Goal: Complete application form: Complete application form

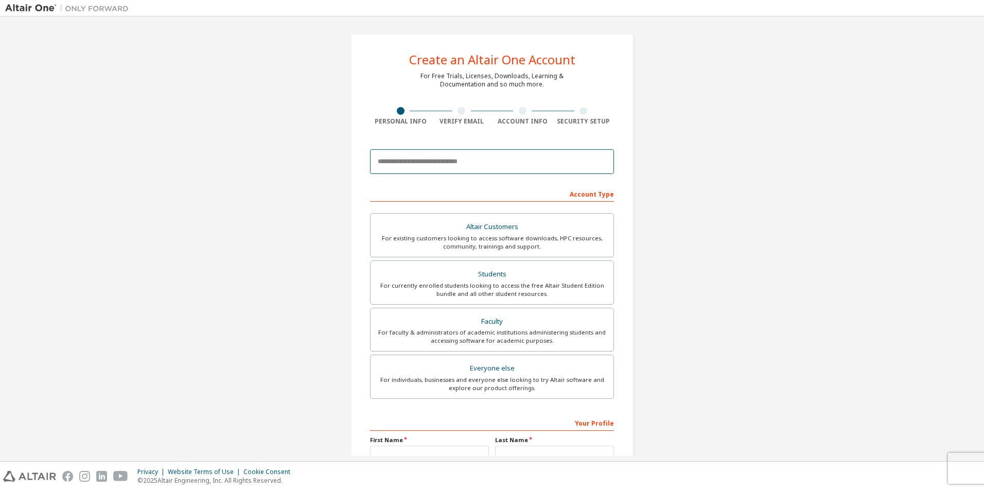
click at [434, 163] on input "email" at bounding box center [492, 161] width 244 height 25
click at [327, 208] on div "Create an Altair One Account For Free Trials, Licenses, Downloads, Learning & D…" at bounding box center [491, 294] width 973 height 545
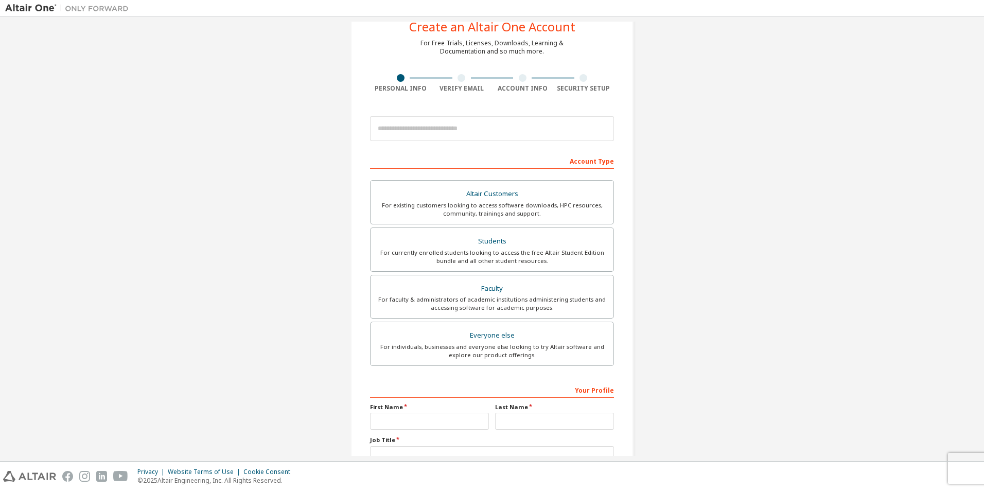
scroll to position [8, 0]
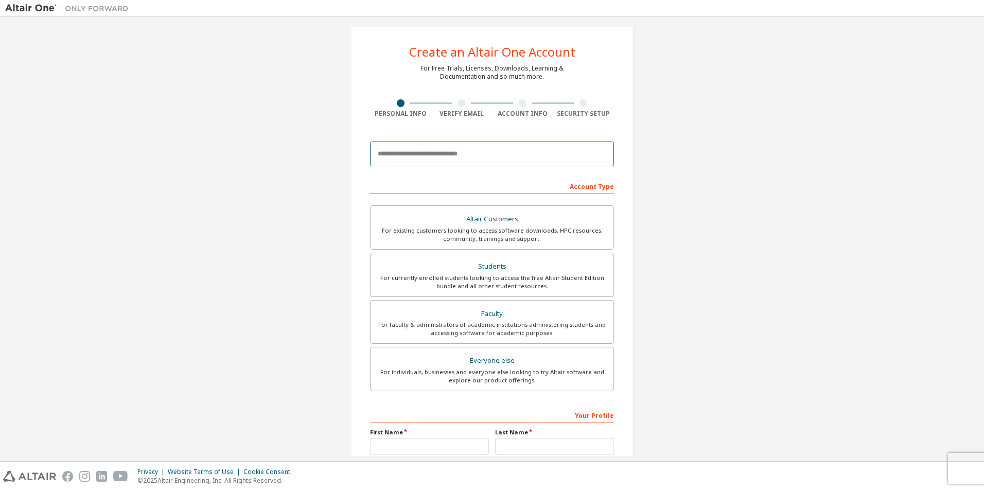
click at [413, 159] on input "email" at bounding box center [492, 153] width 244 height 25
click at [739, 113] on div "Create an Altair One Account For Free Trials, Licenses, Downloads, Learning & D…" at bounding box center [491, 286] width 973 height 545
click at [490, 267] on div "Students" at bounding box center [492, 266] width 231 height 14
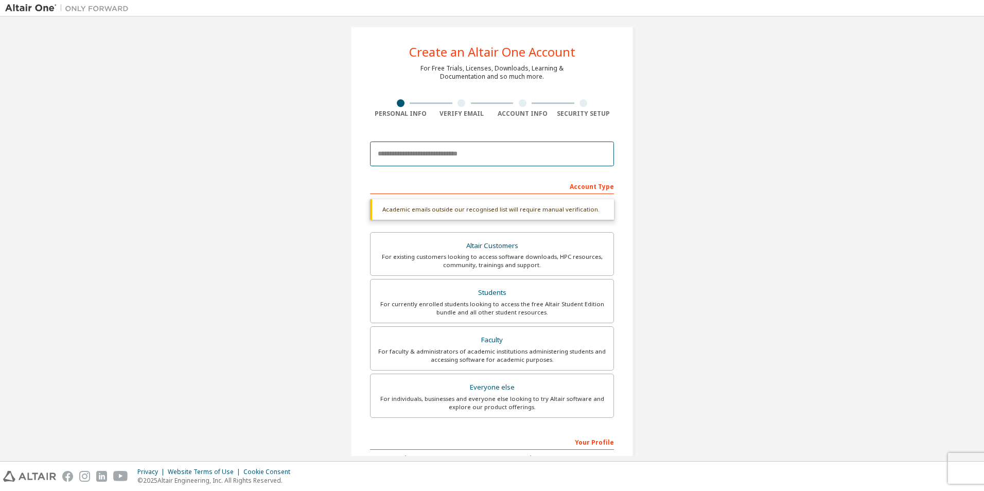
click at [435, 144] on input "email" at bounding box center [492, 153] width 244 height 25
type input "**********"
click at [468, 173] on form "**********" at bounding box center [492, 351] width 244 height 430
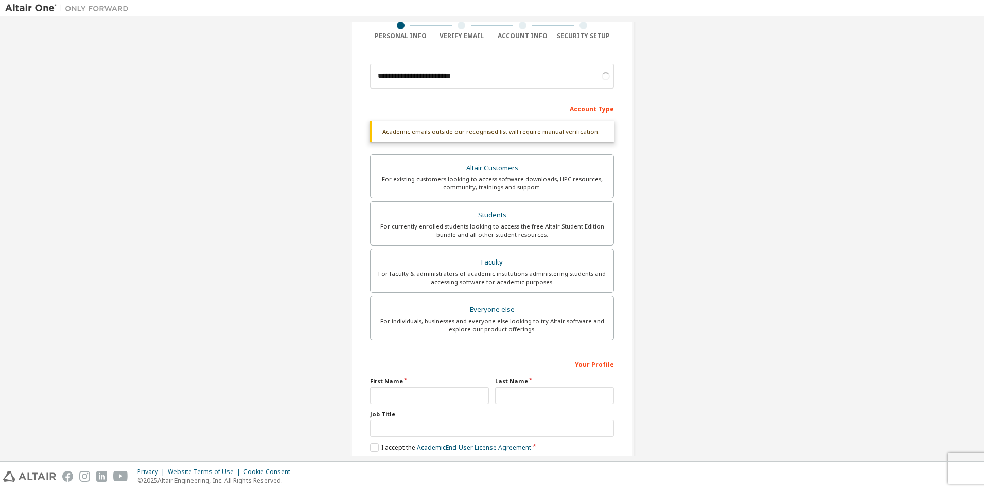
scroll to position [137, 0]
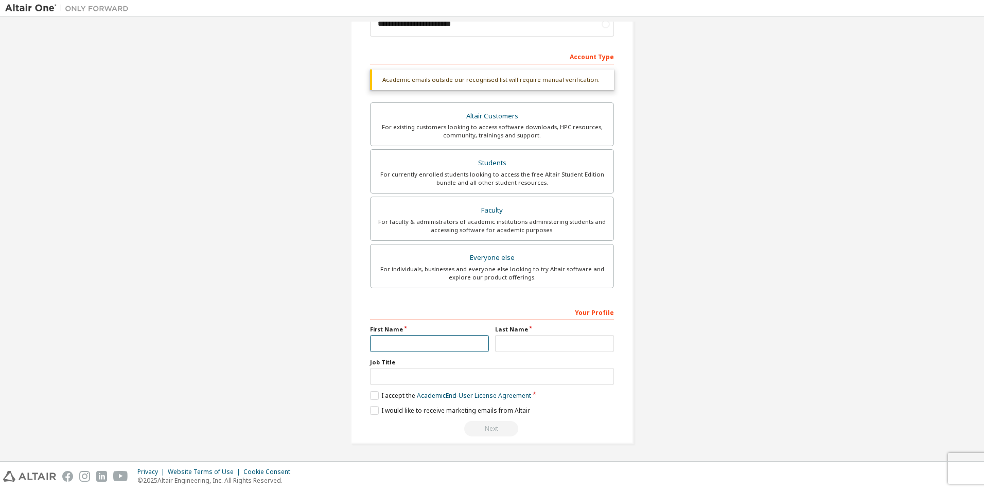
click at [424, 343] on input "text" at bounding box center [429, 343] width 119 height 17
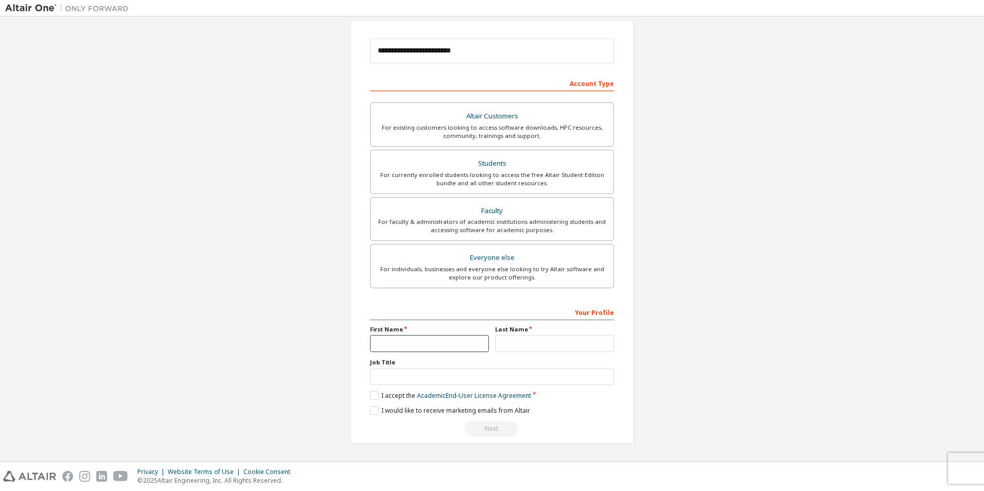
scroll to position [111, 0]
type input "****"
click at [517, 334] on div "Last Name" at bounding box center [554, 338] width 125 height 27
click at [518, 340] on input "text" at bounding box center [554, 343] width 119 height 17
type input "****"
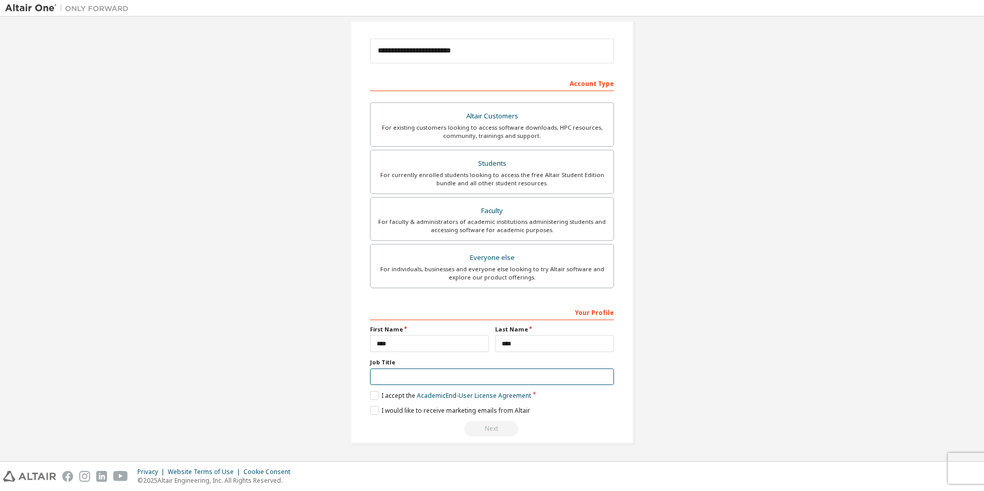
click at [446, 375] on input "text" at bounding box center [492, 376] width 244 height 17
type input "*******"
click at [378, 393] on label "I accept the Academic End-User License Agreement" at bounding box center [450, 395] width 161 height 9
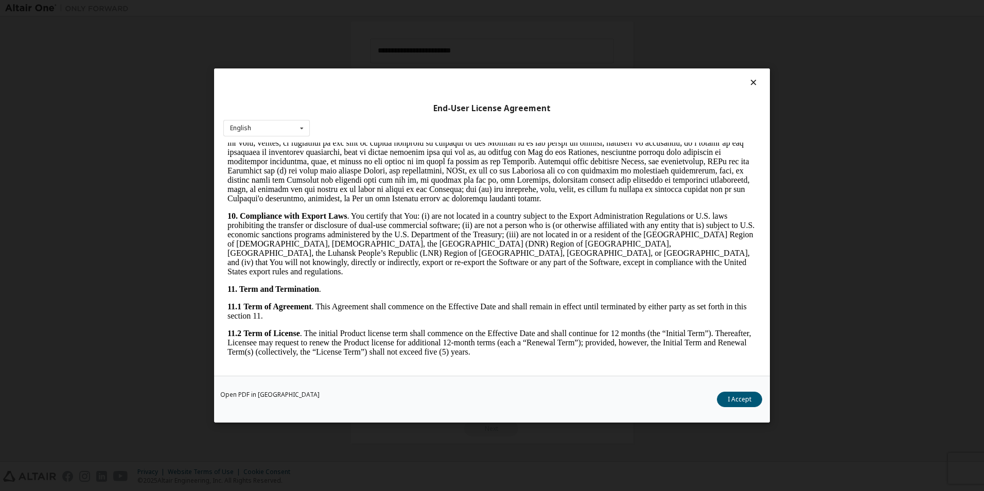
scroll to position [1625, 0]
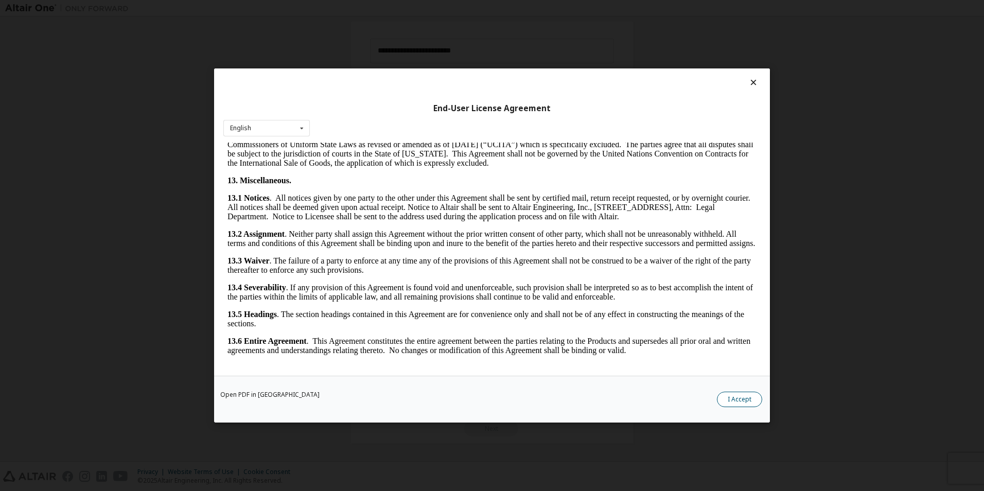
click at [728, 404] on button "I Accept" at bounding box center [739, 399] width 45 height 15
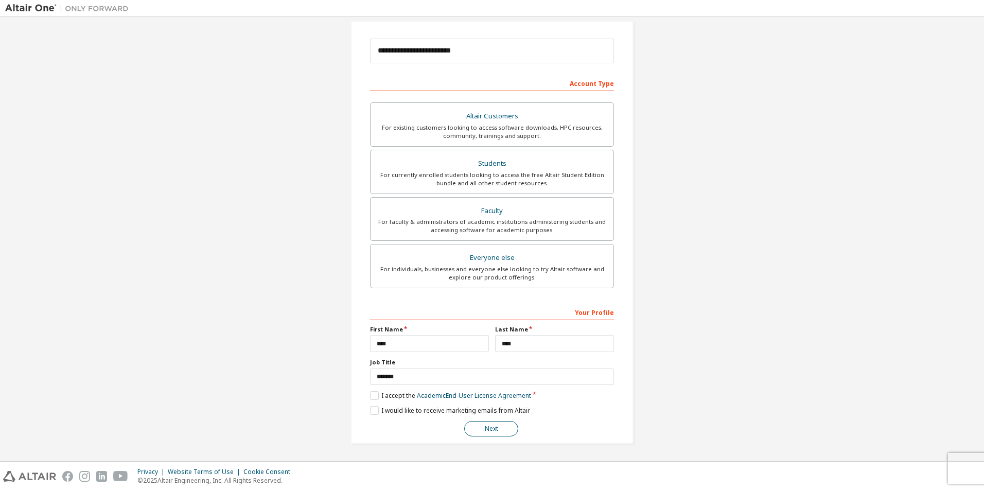
click at [473, 423] on button "Next" at bounding box center [491, 428] width 54 height 15
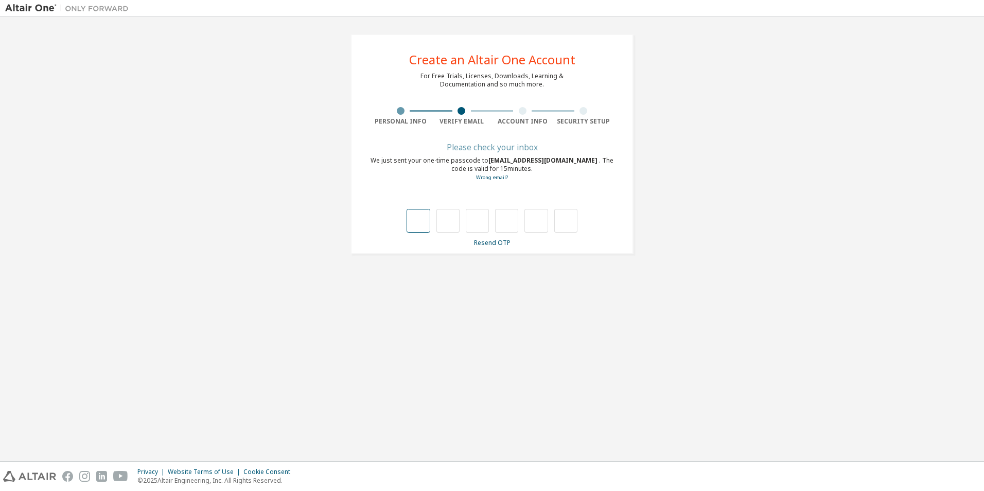
click at [421, 224] on input "text" at bounding box center [417, 221] width 23 height 24
type input "*"
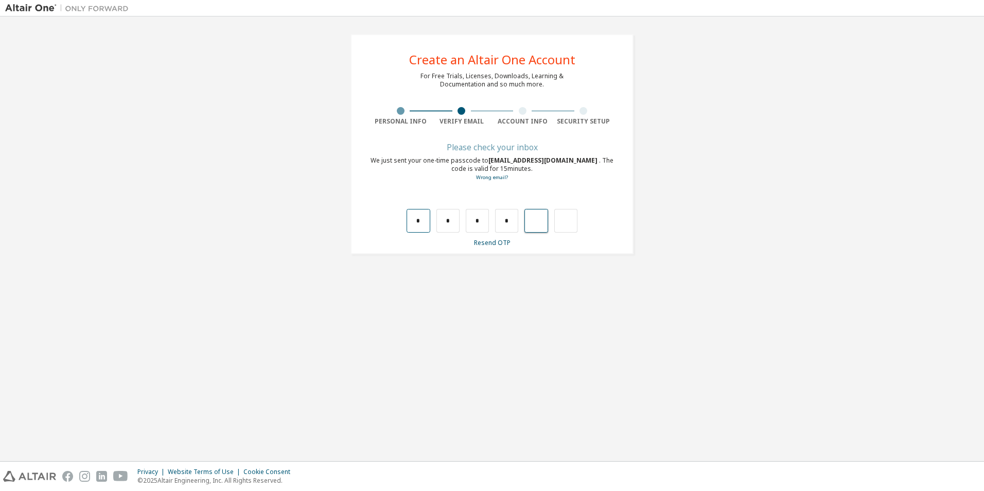
type input "*"
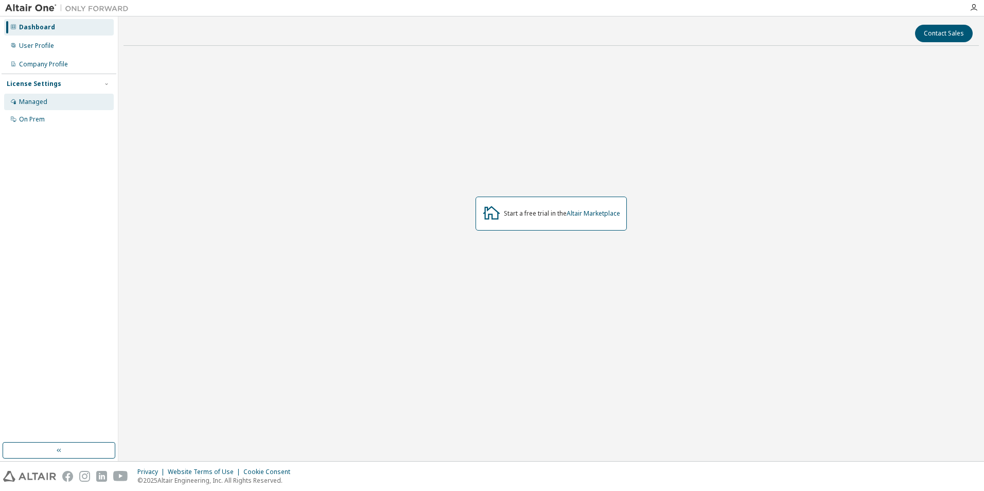
click at [32, 102] on div "Managed" at bounding box center [33, 102] width 28 height 8
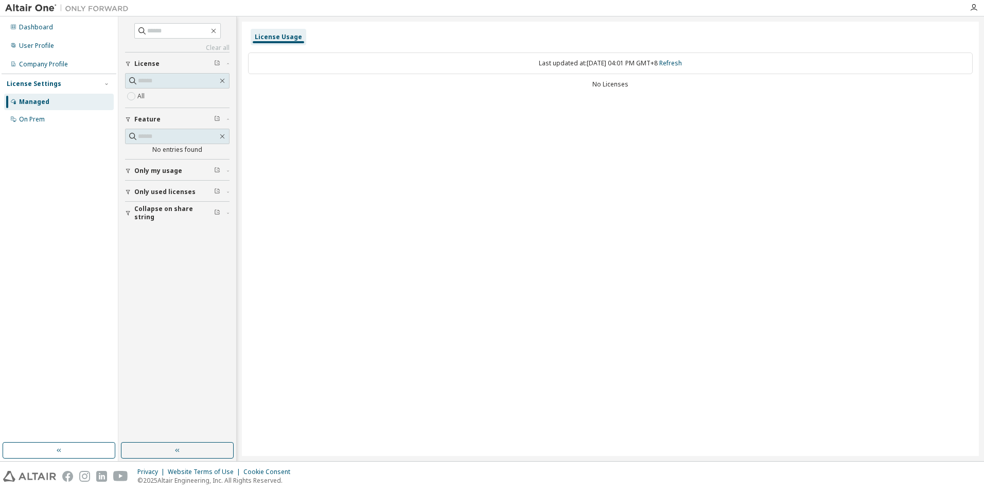
click at [154, 190] on span "Only used licenses" at bounding box center [164, 192] width 61 height 8
click at [153, 191] on span "Only used licenses" at bounding box center [164, 192] width 61 height 8
click at [154, 214] on span "Collapse on share string" at bounding box center [174, 213] width 80 height 16
click at [150, 173] on span "Only my usage" at bounding box center [158, 171] width 48 height 8
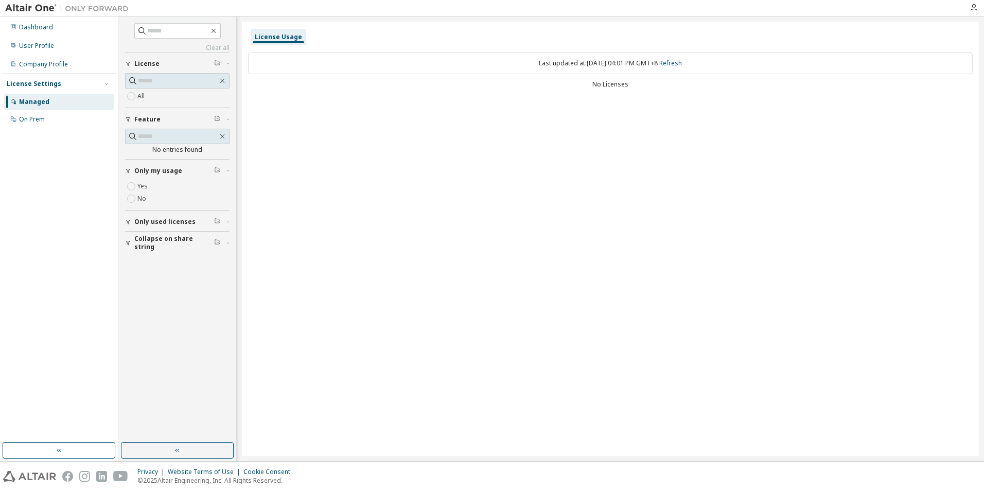
click at [150, 171] on span "Only my usage" at bounding box center [158, 171] width 48 height 8
click at [153, 64] on span "License" at bounding box center [146, 64] width 25 height 8
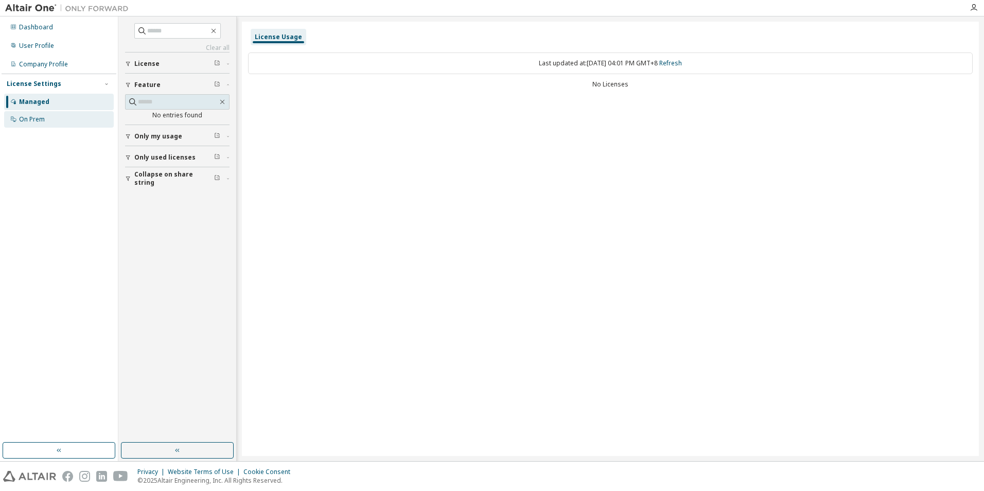
click at [58, 120] on div "On Prem" at bounding box center [59, 119] width 110 height 16
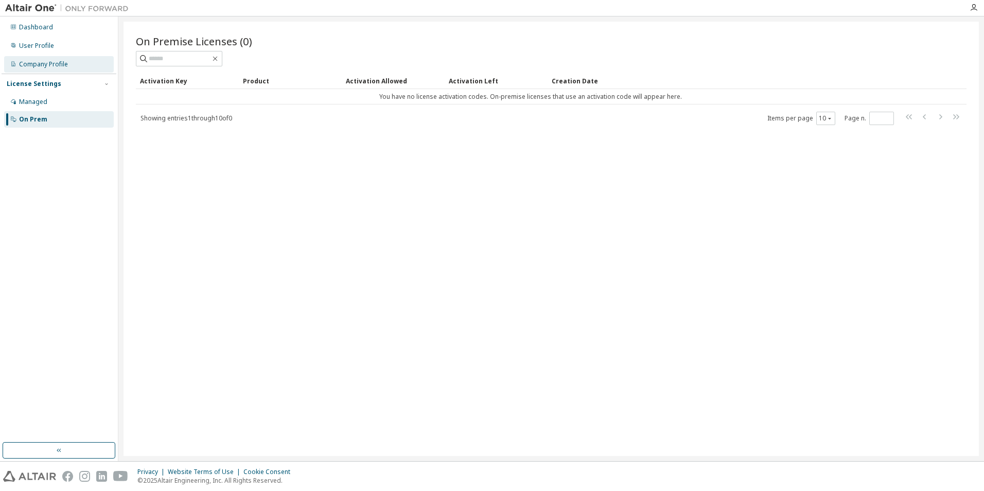
click at [58, 61] on div "Company Profile" at bounding box center [43, 64] width 49 height 8
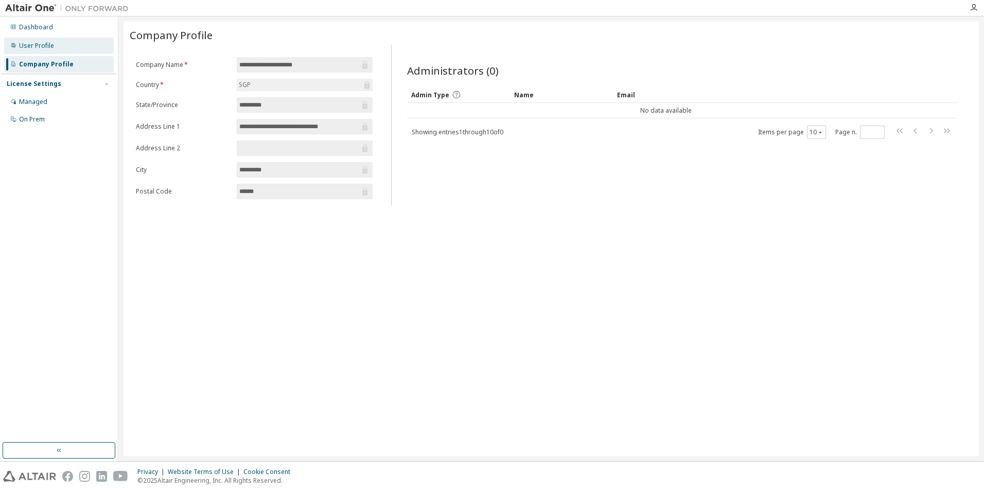
click at [45, 47] on div "User Profile" at bounding box center [36, 46] width 35 height 8
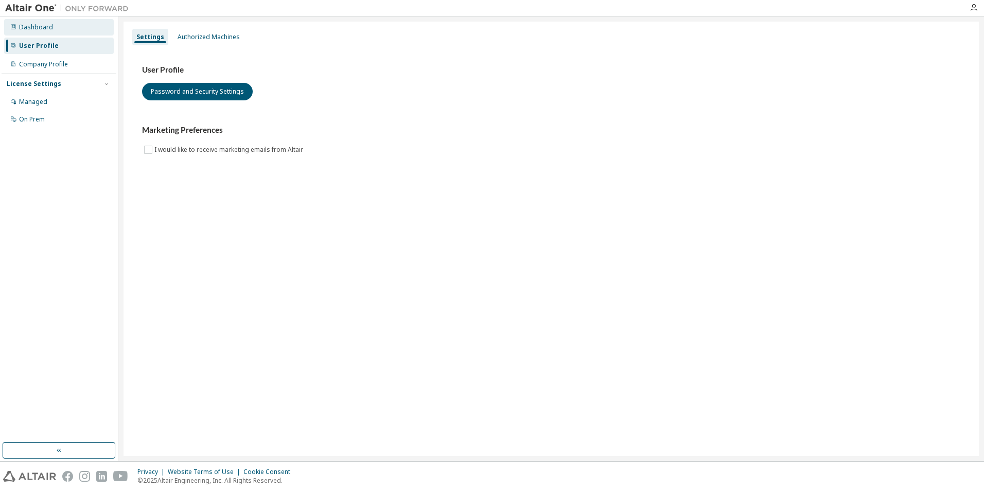
click at [42, 26] on div "Dashboard" at bounding box center [36, 27] width 34 height 8
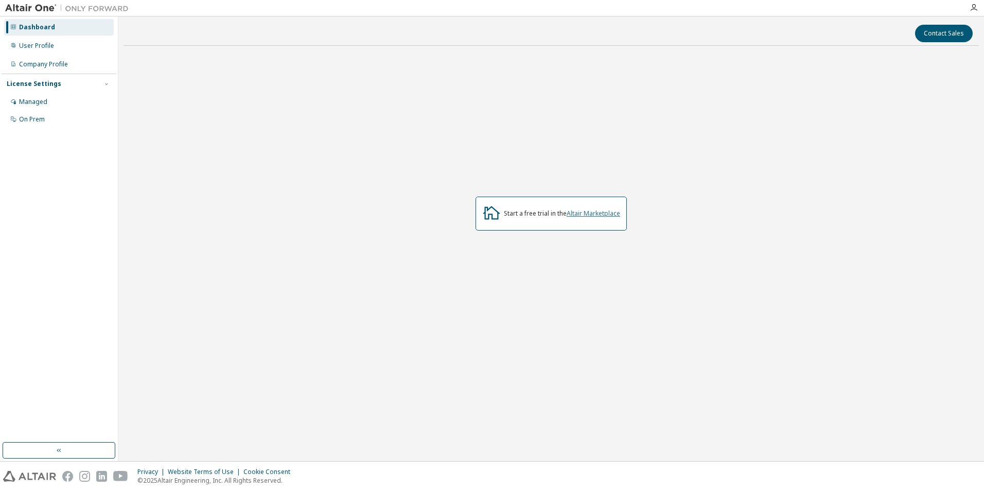
click at [604, 215] on link "Altair Marketplace" at bounding box center [593, 213] width 54 height 9
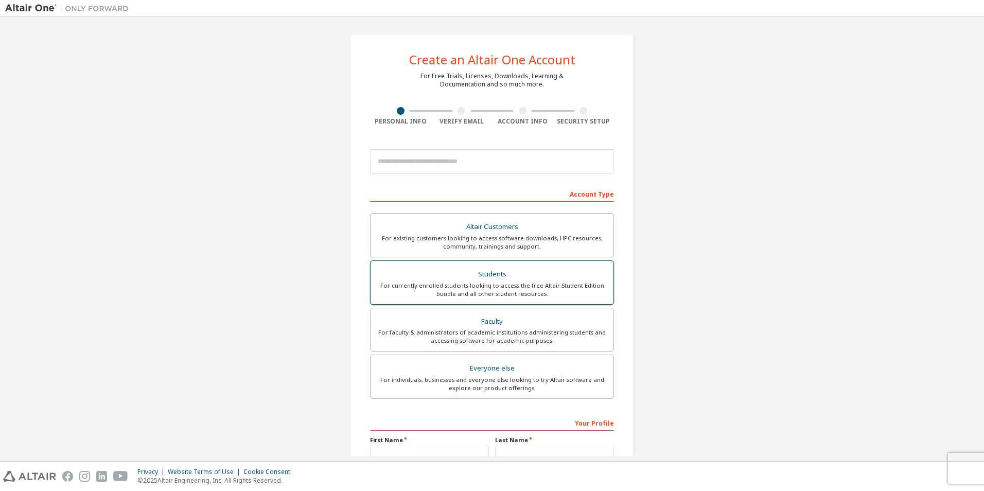
click at [553, 276] on div "Students" at bounding box center [492, 274] width 231 height 14
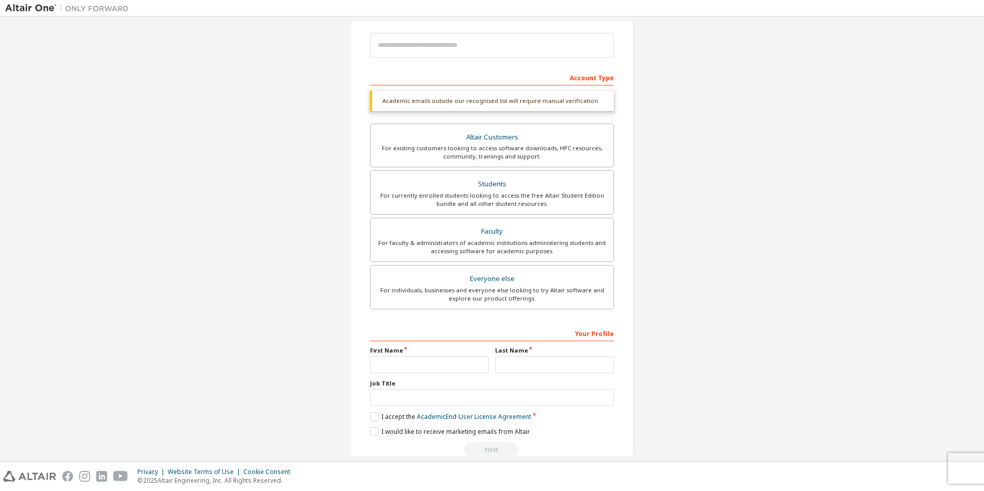
scroll to position [137, 0]
